Goal: Information Seeking & Learning: Compare options

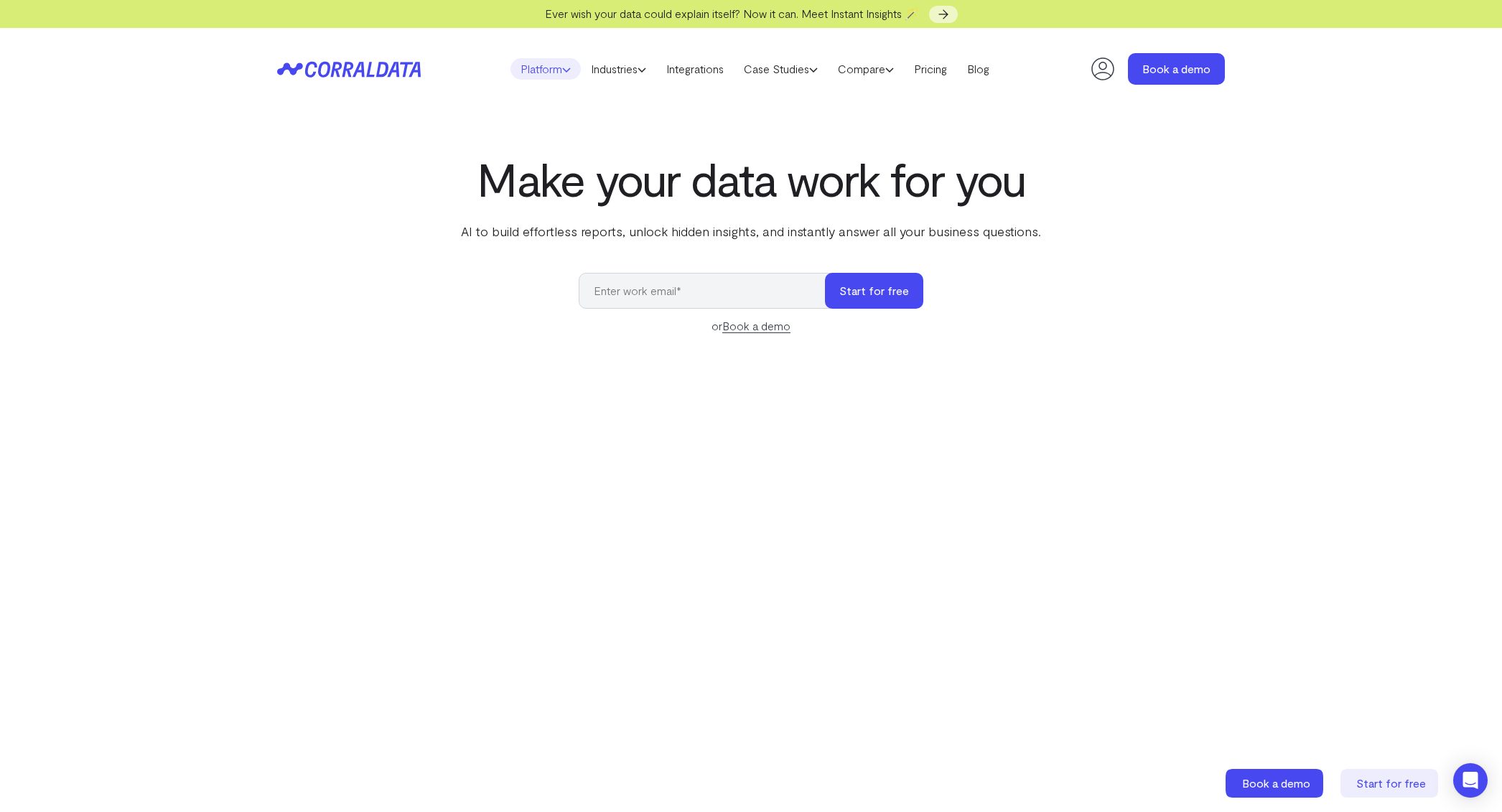
click at [550, 68] on link "Platform" at bounding box center [545, 68] width 70 height 21
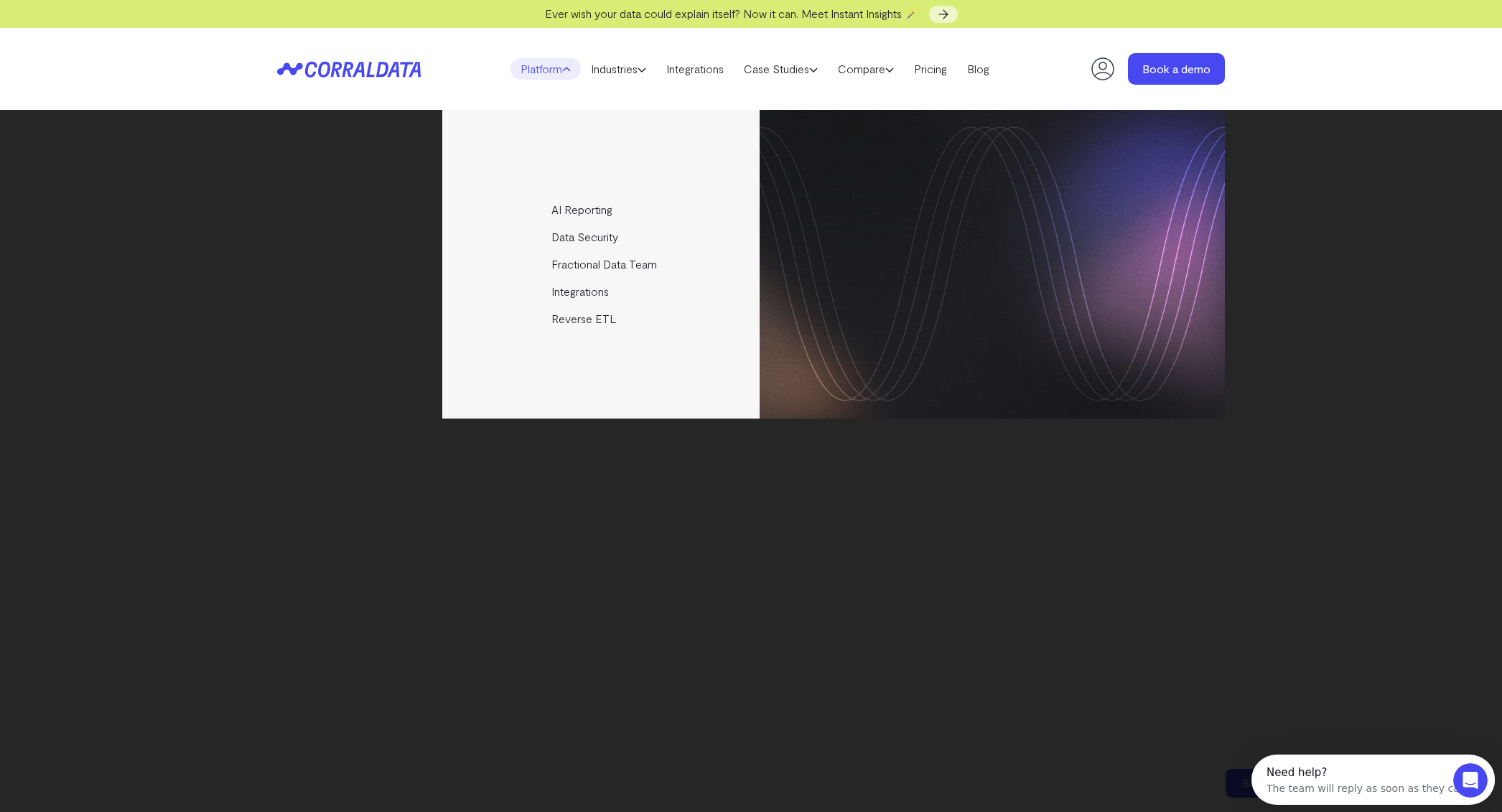
click at [200, 203] on div "AI Reporting Use AI to effortlessly answer any business questions from all your…" at bounding box center [751, 460] width 1502 height 702
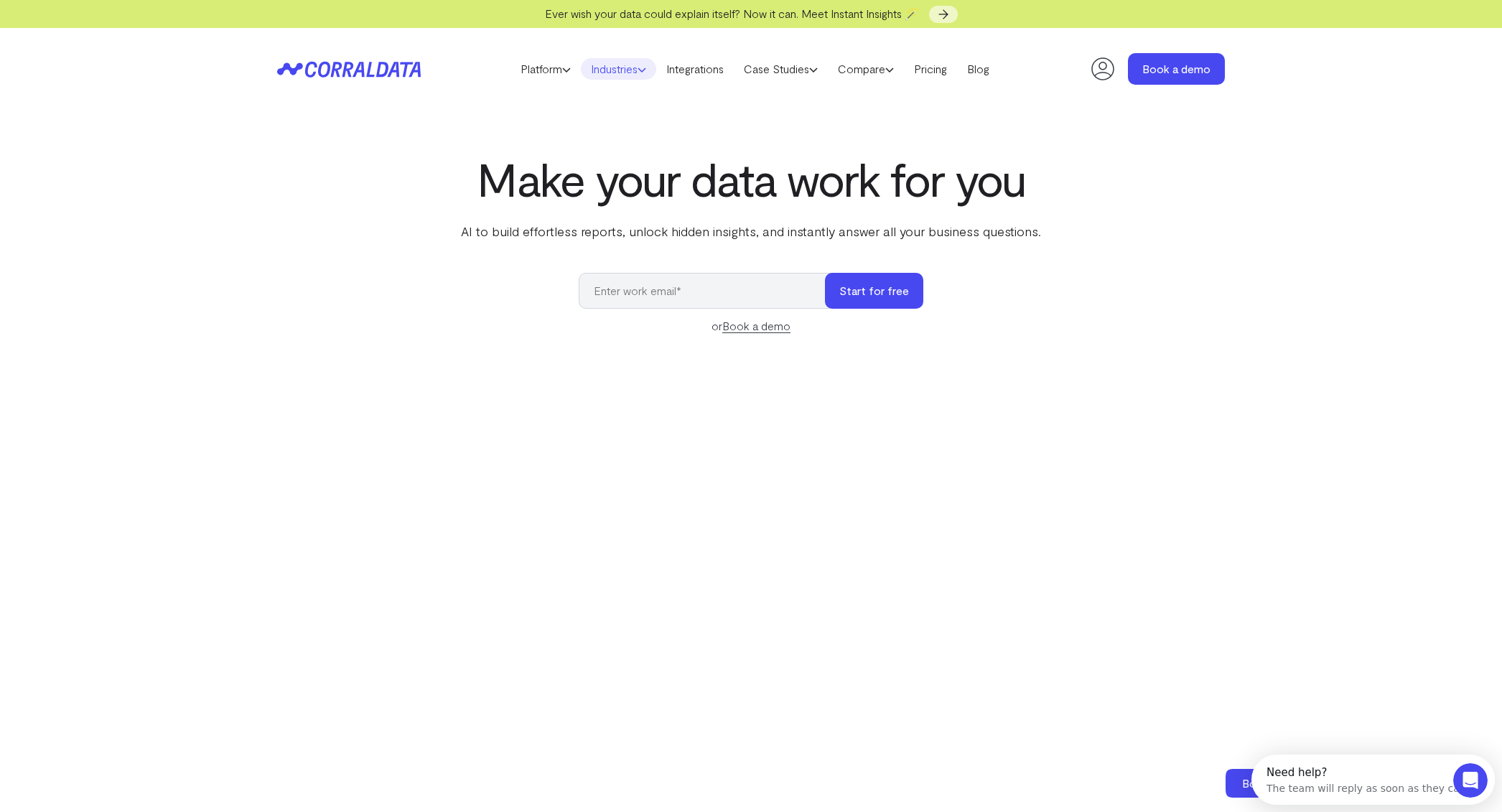
click at [633, 64] on link "Industries" at bounding box center [618, 68] width 76 height 21
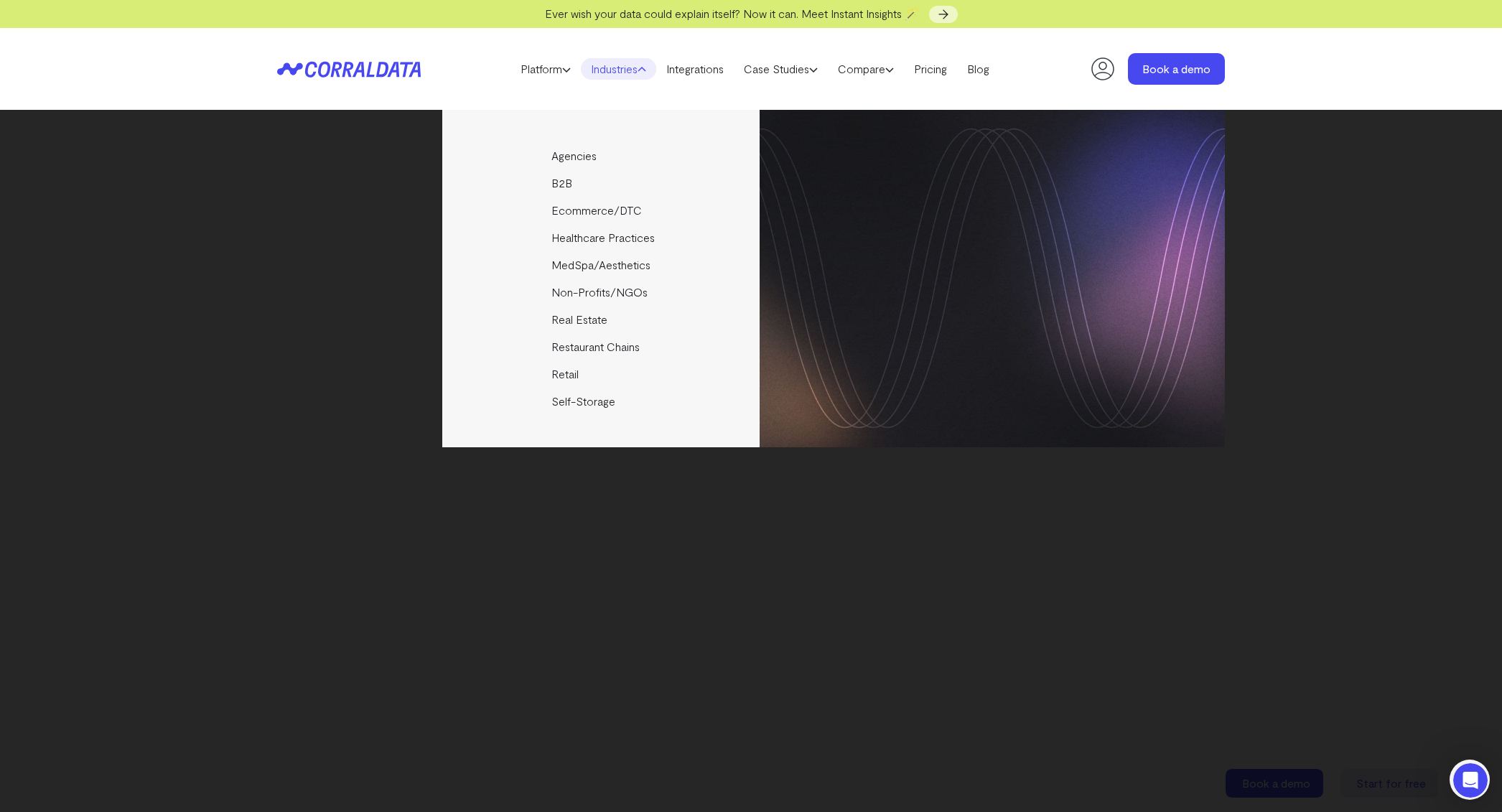
click at [240, 289] on div "Agencies Help your clients become data driven faster through seamless reporting…" at bounding box center [751, 460] width 1502 height 702
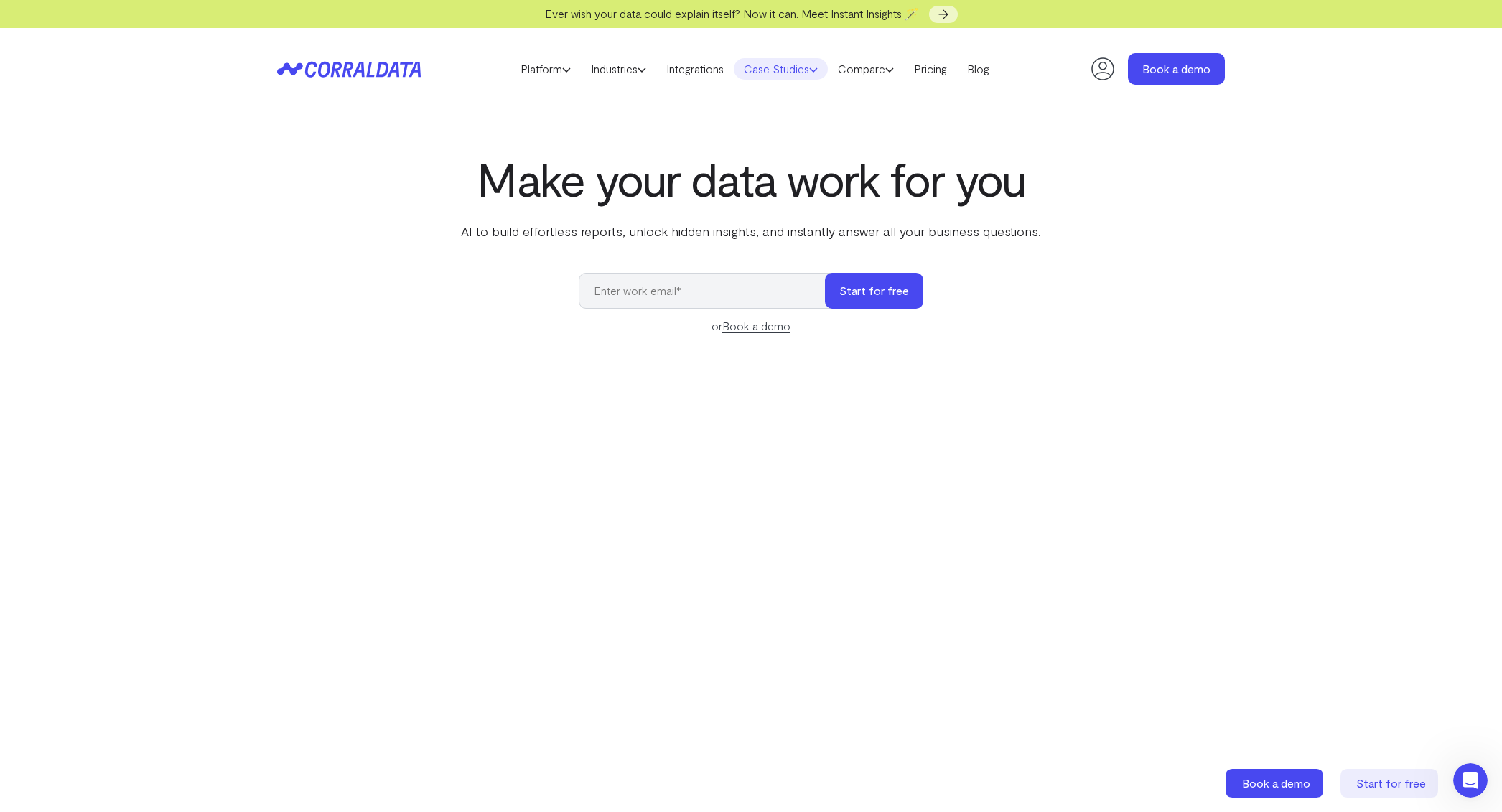
click at [817, 71] on use at bounding box center [813, 70] width 7 height 4
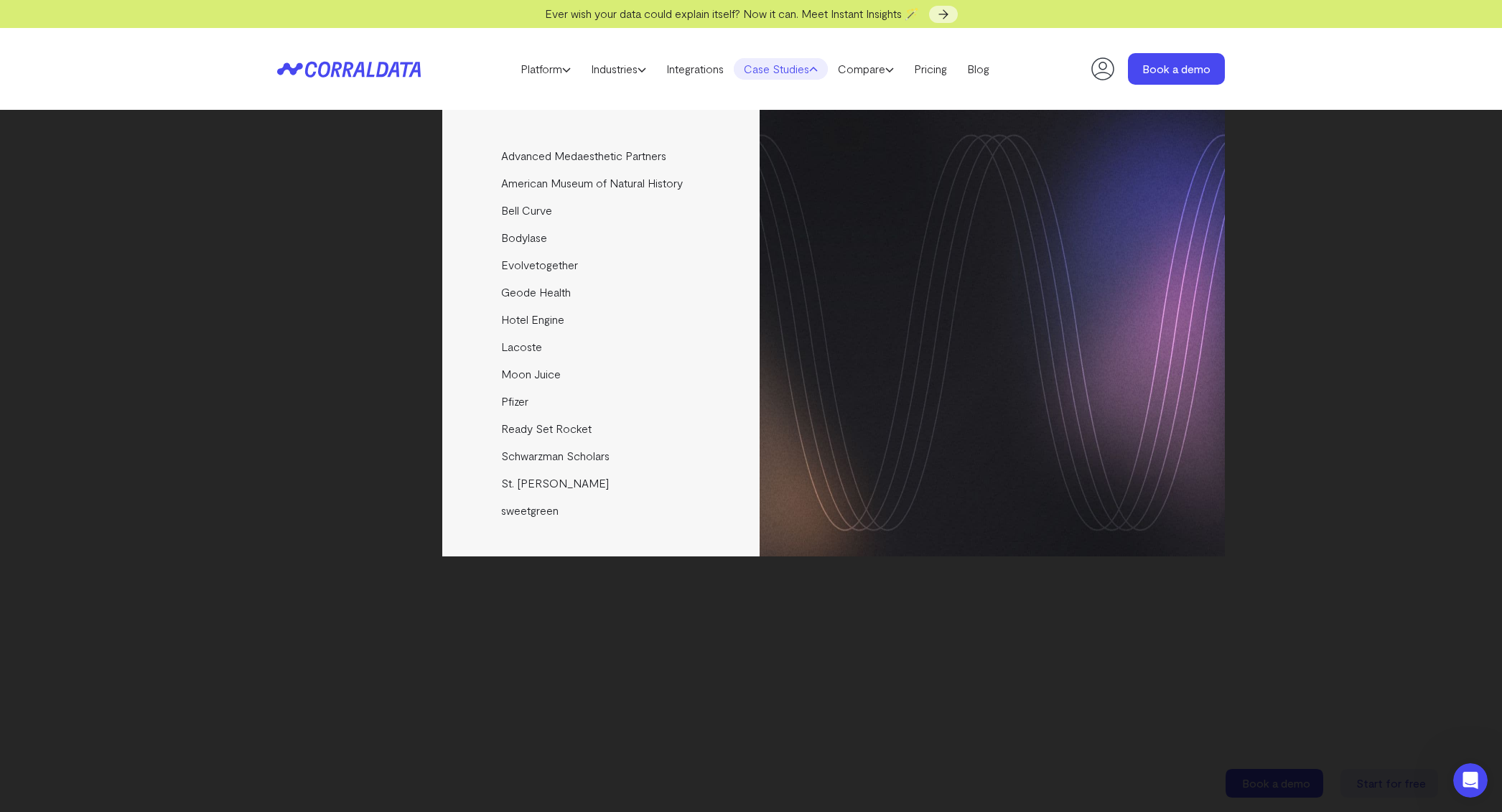
click at [817, 69] on use at bounding box center [813, 69] width 7 height 4
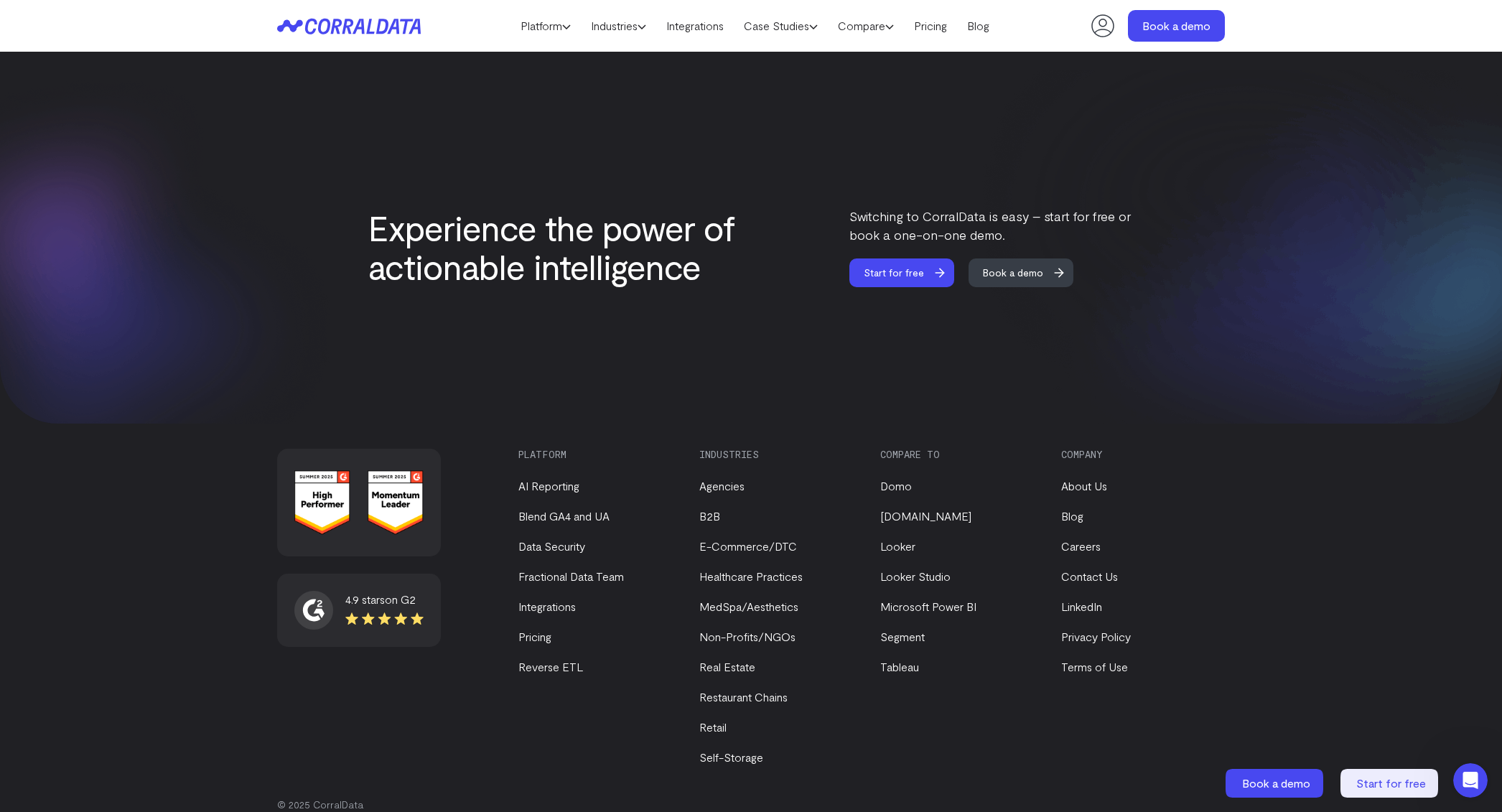
scroll to position [5939, 0]
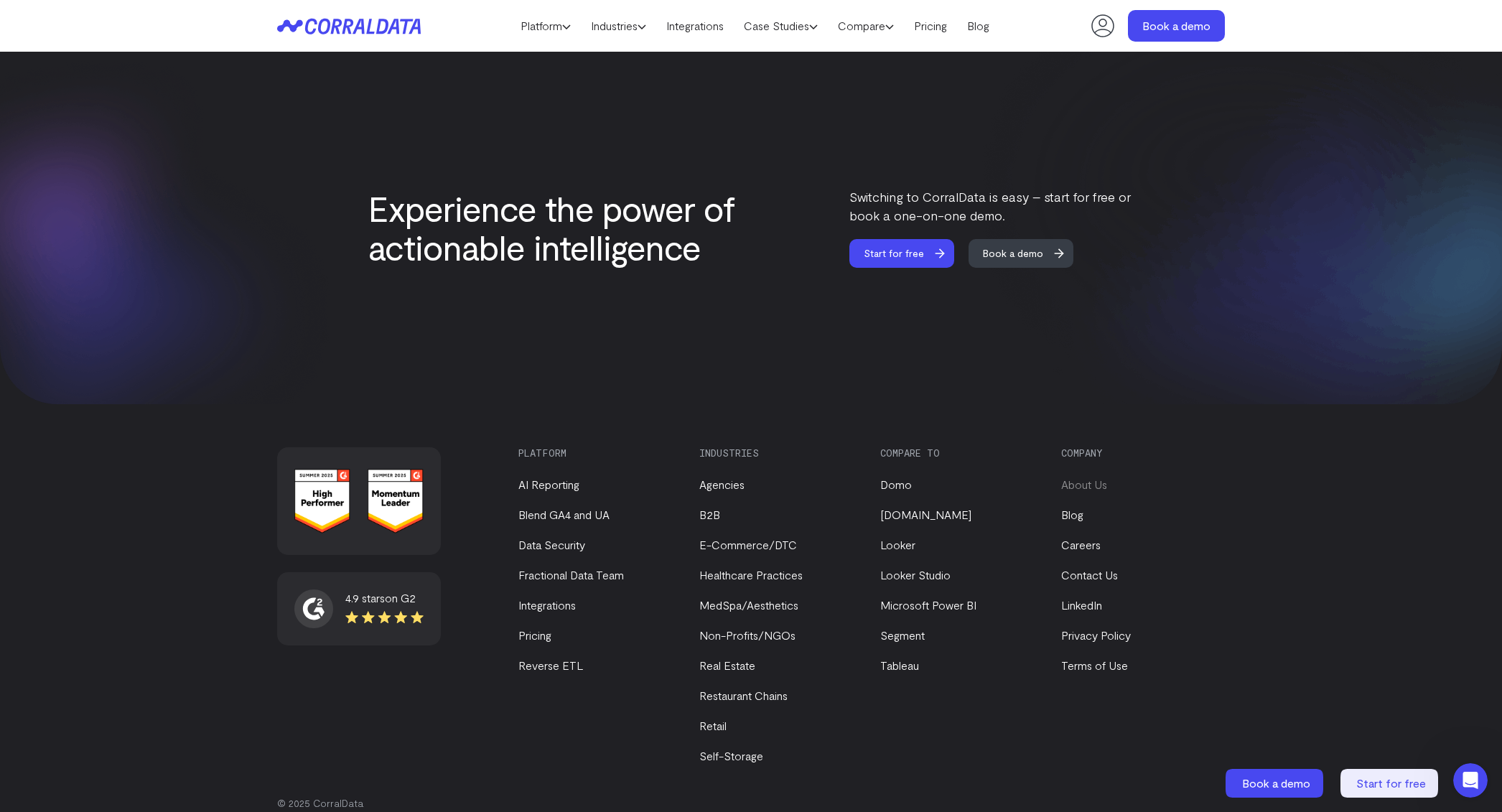
click at [1094, 477] on link "About Us" at bounding box center [1083, 484] width 46 height 14
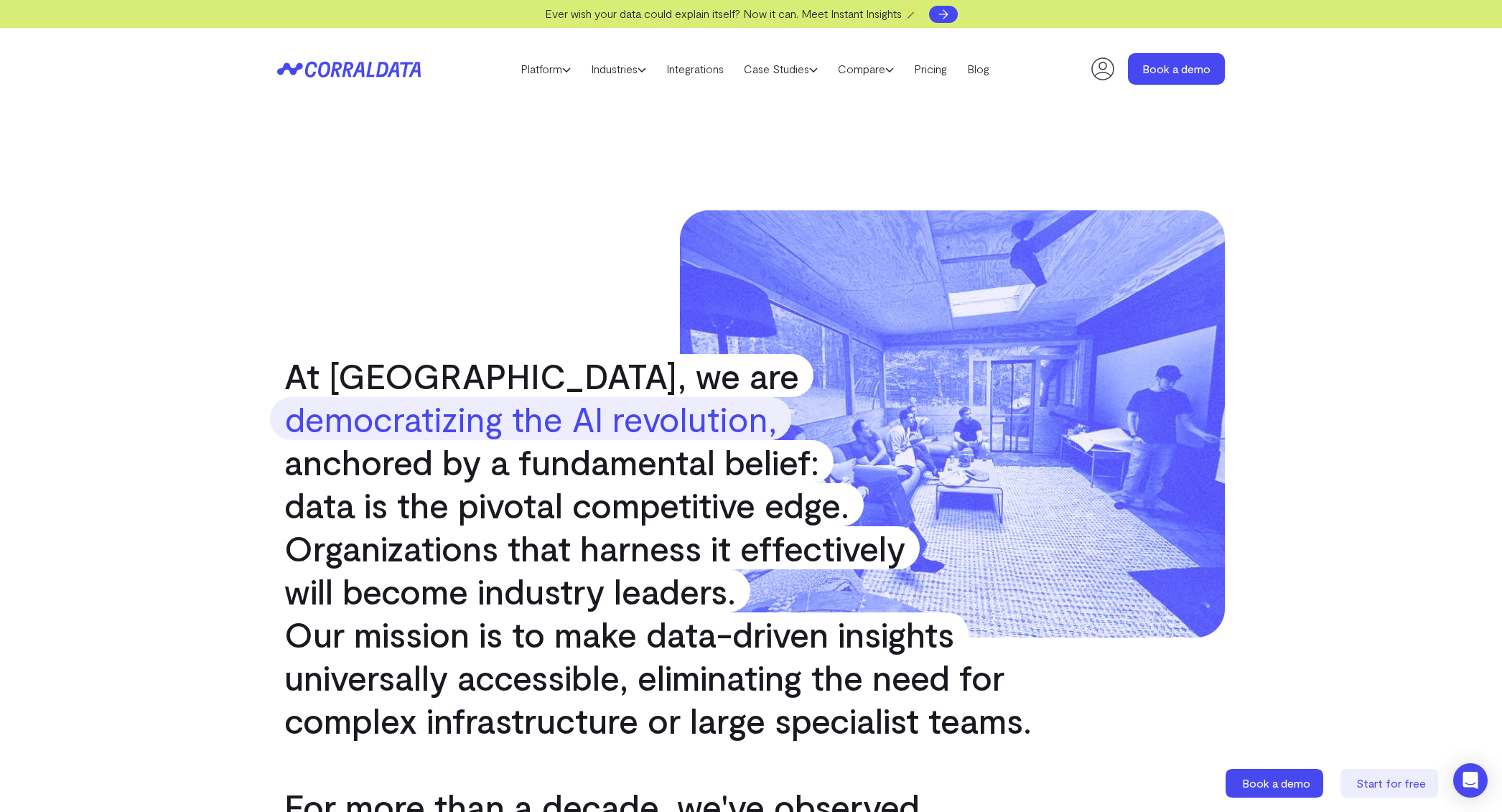
click at [945, 10] on icon at bounding box center [942, 14] width 14 height 14
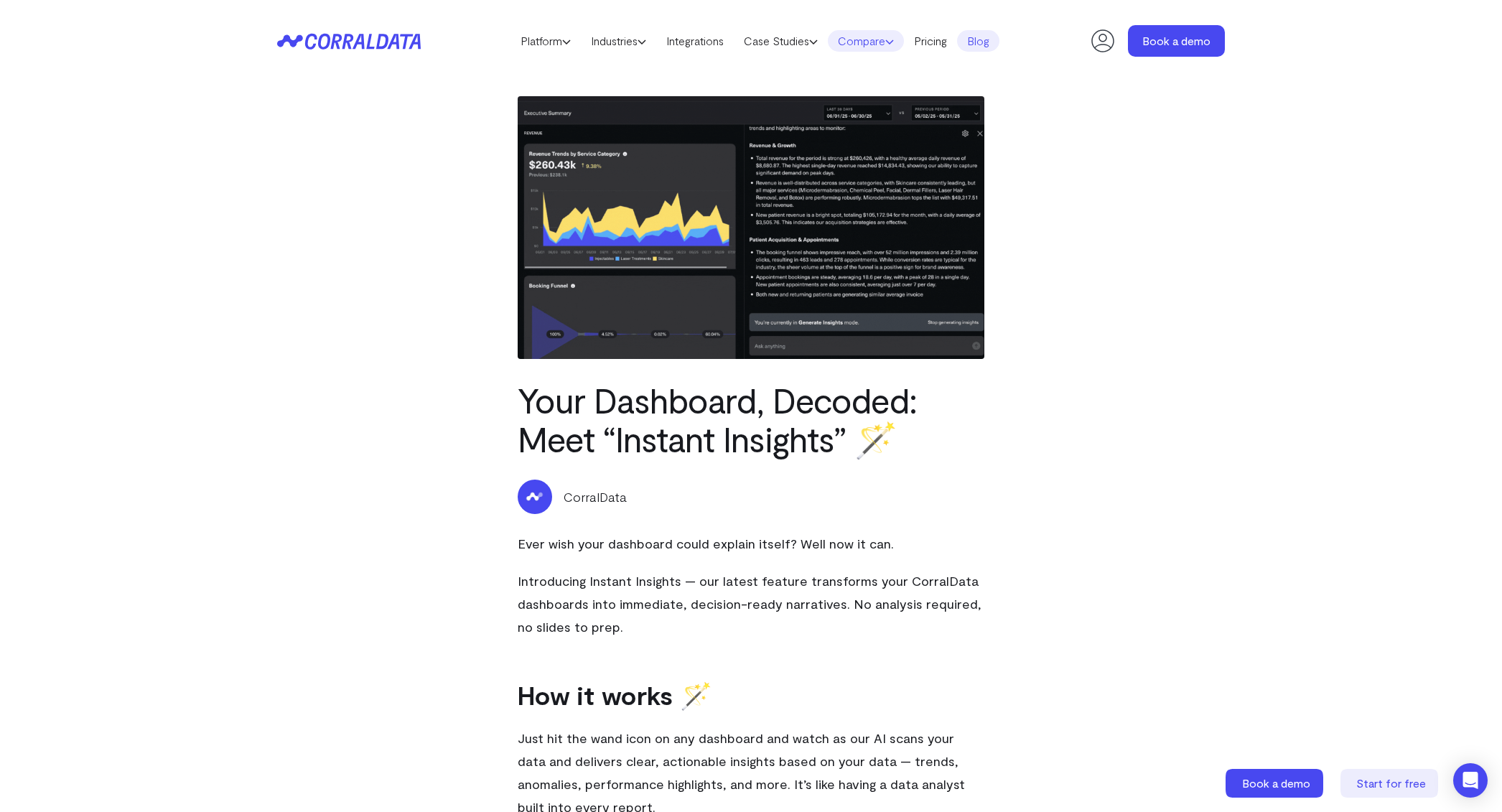
click at [904, 48] on link "Compare" at bounding box center [865, 40] width 76 height 21
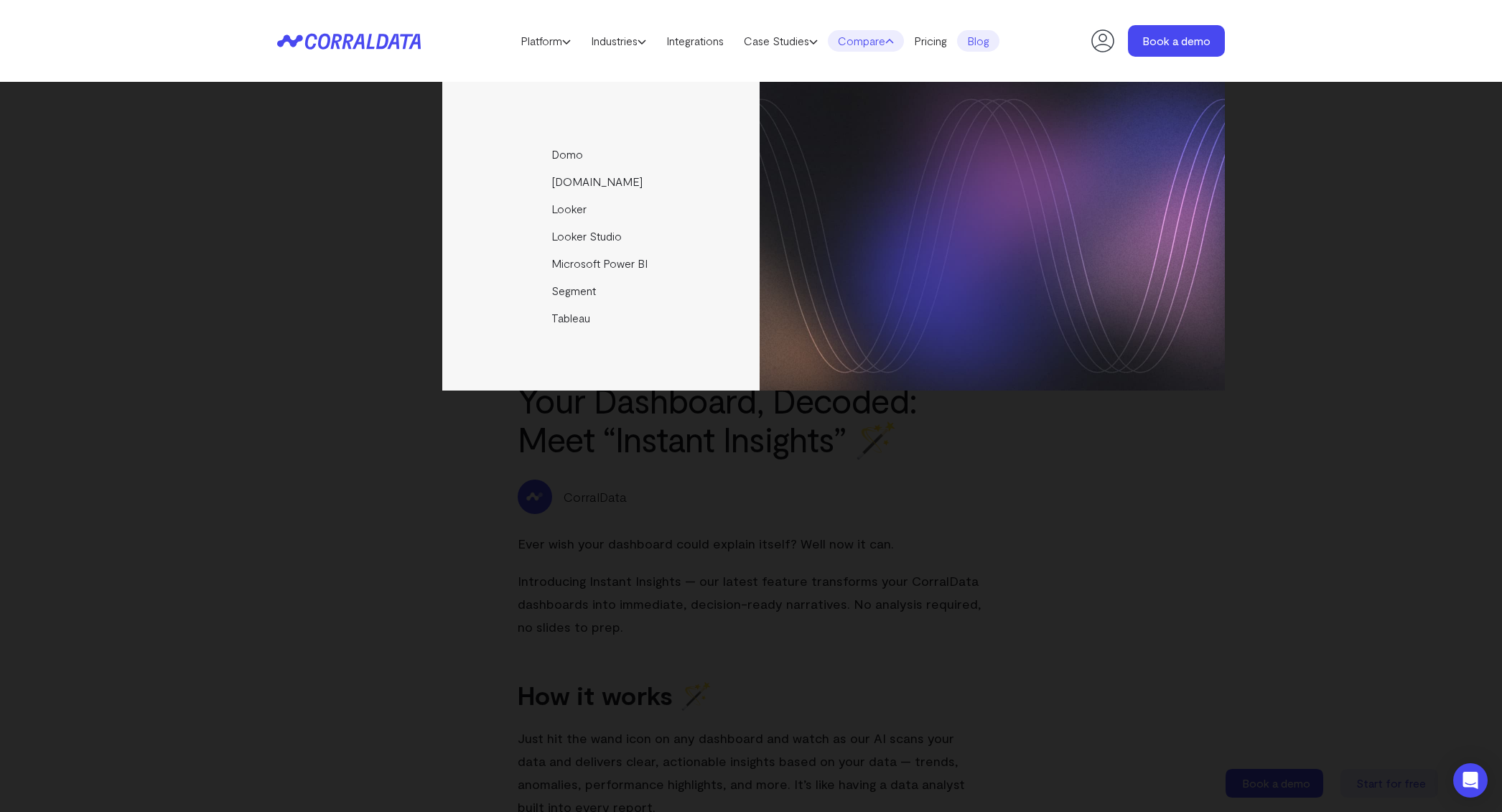
click at [867, 553] on div "Domo [DOMAIN_NAME] Looker Looker Studio Microsoft Power BI Segment [GEOGRAPHIC_…" at bounding box center [751, 447] width 1502 height 730
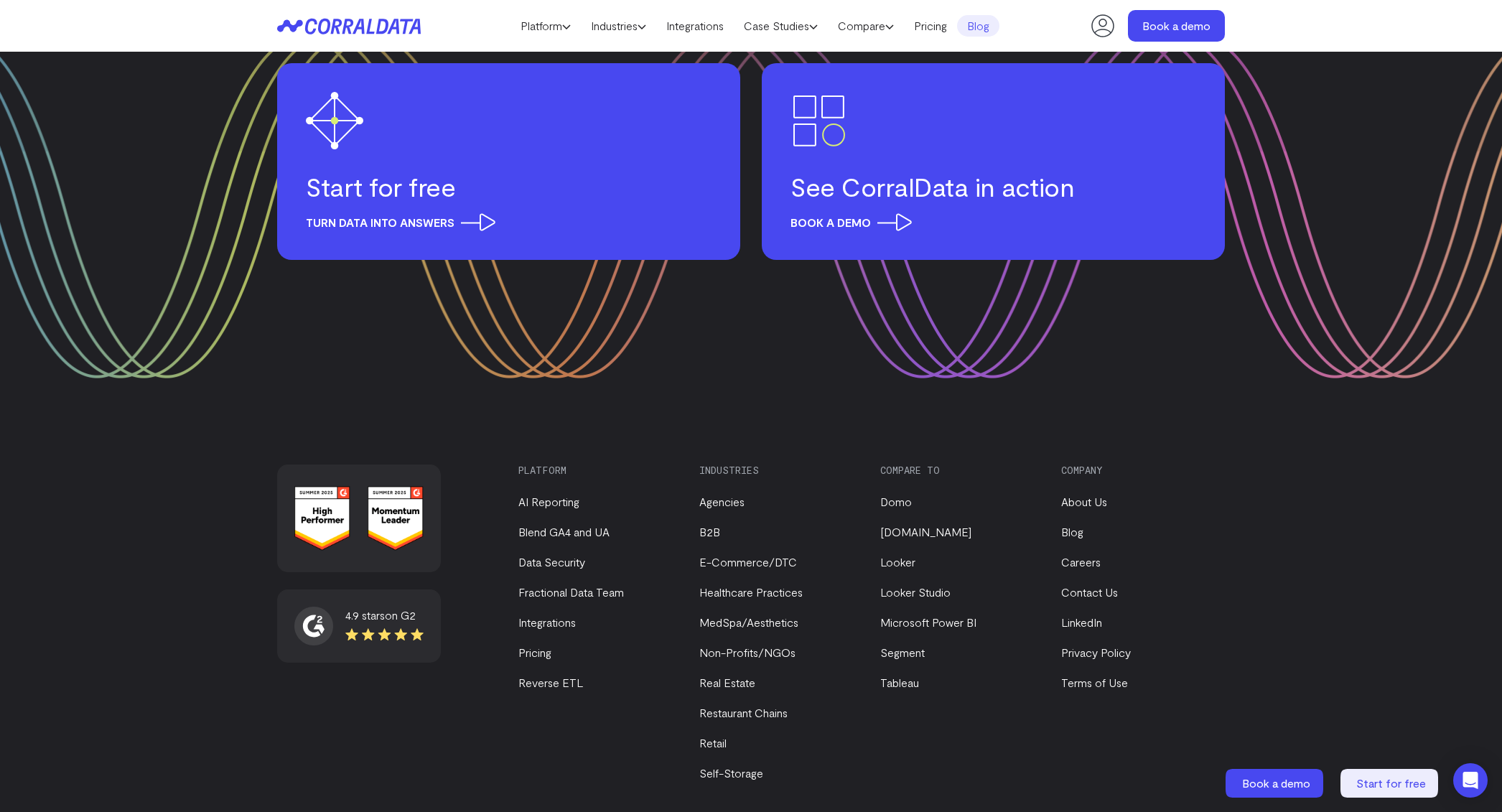
scroll to position [2969, 0]
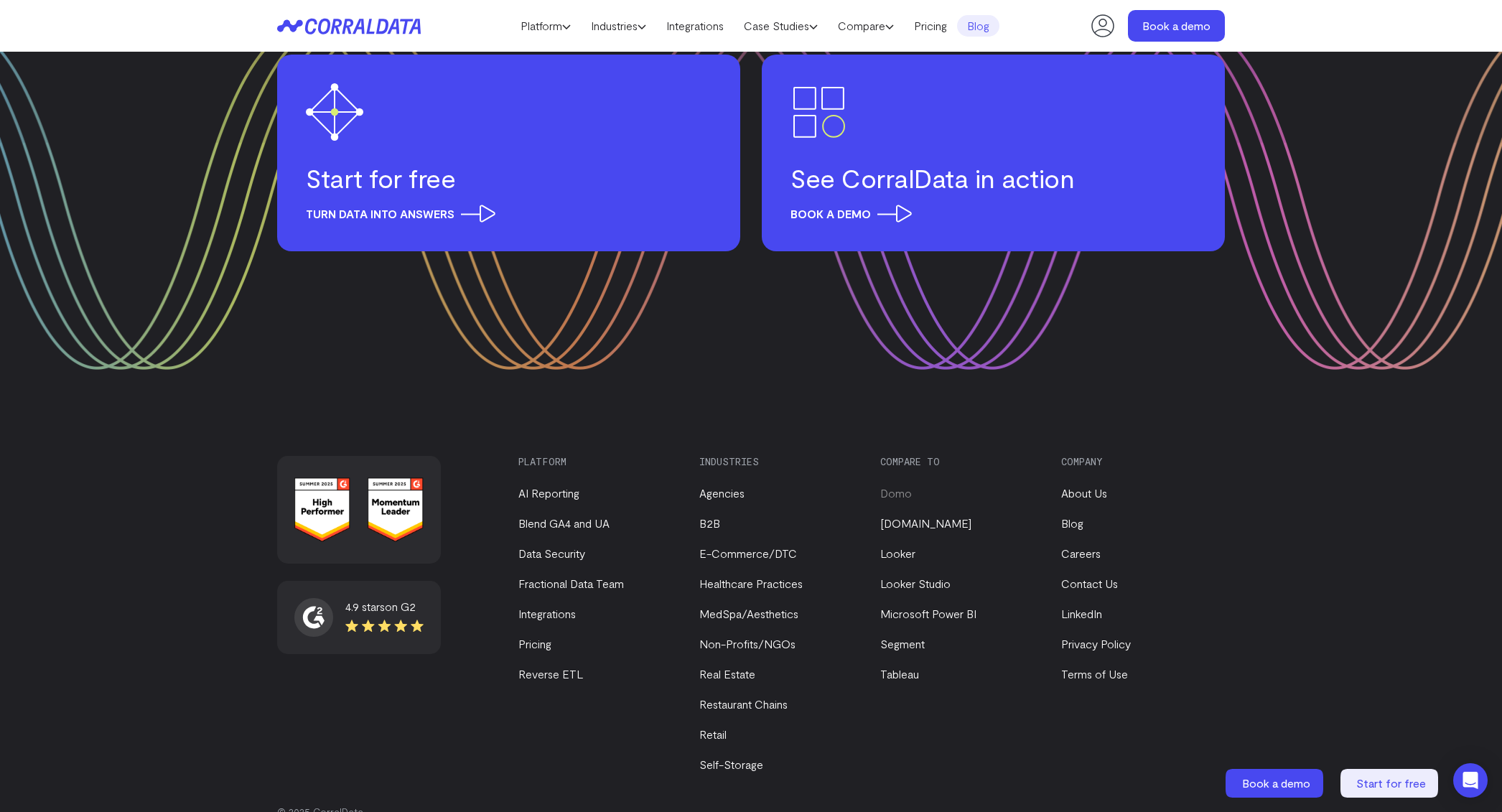
click at [895, 486] on link "Domo" at bounding box center [896, 492] width 32 height 14
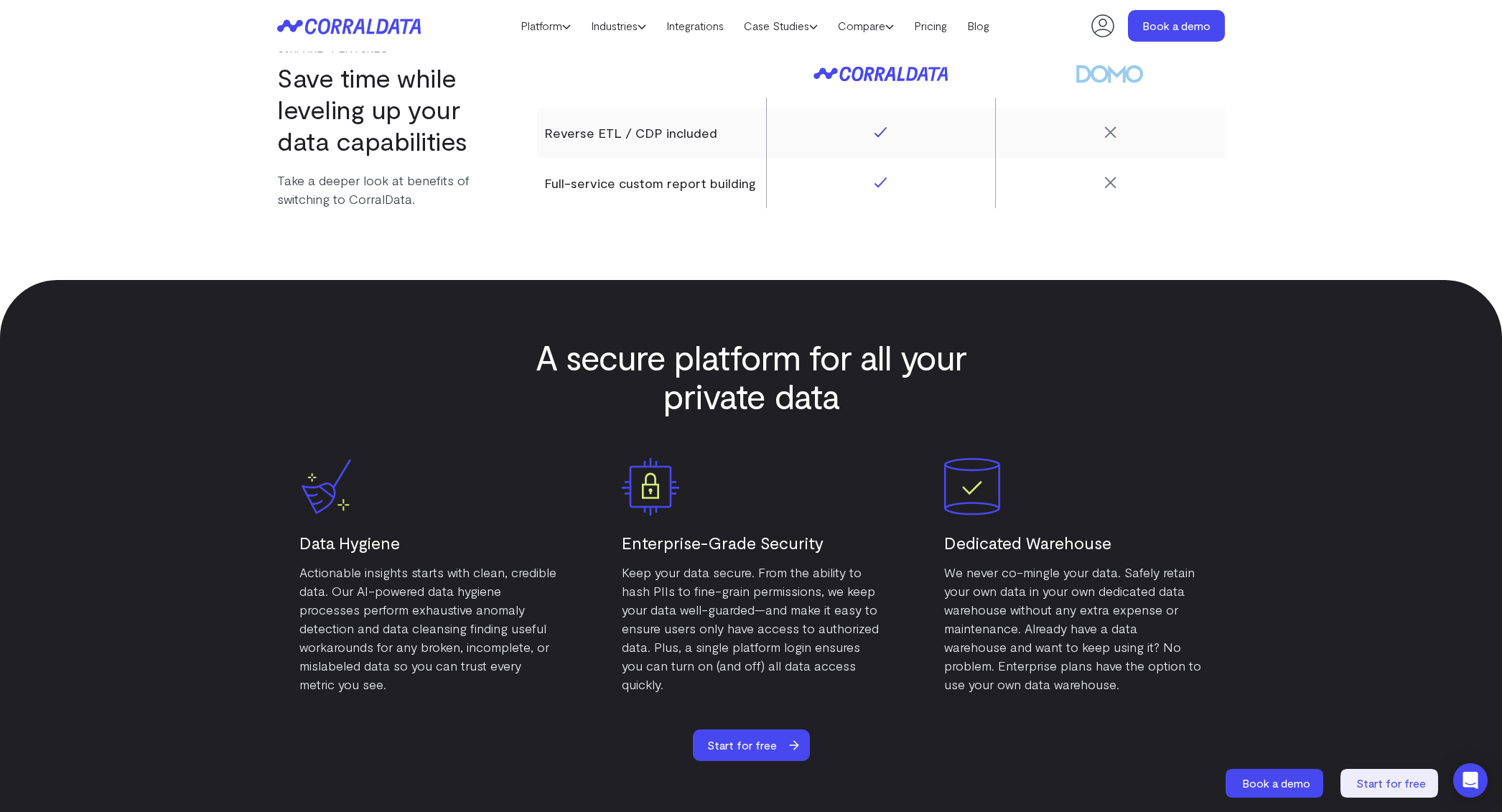
scroll to position [2410, 0]
